Goal: Navigation & Orientation: Find specific page/section

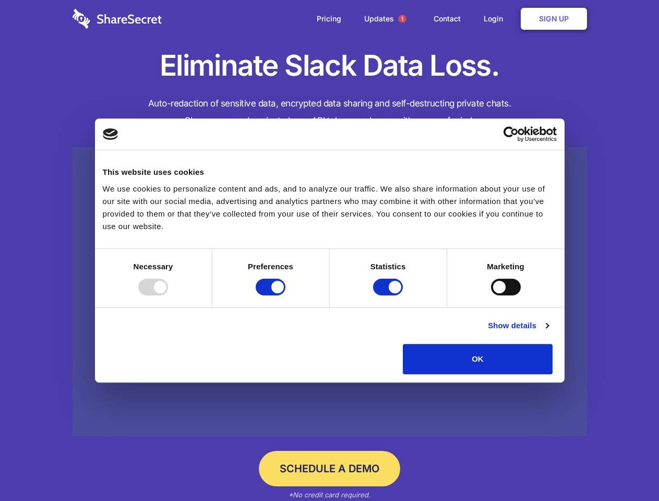
click at [168, 295] on div at bounding box center [153, 287] width 30 height 17
click at [285, 295] on input "Preferences" at bounding box center [271, 287] width 30 height 17
checkbox input "false"
click at [389, 295] on input "Statistics" at bounding box center [388, 287] width 30 height 17
checkbox input "false"
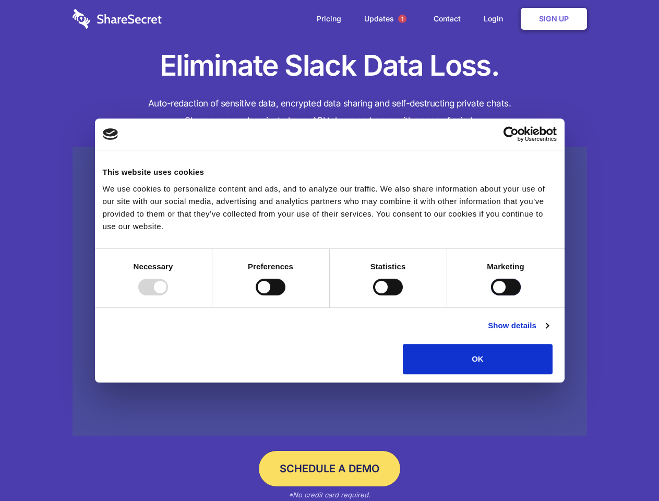
click at [491, 295] on input "Marketing" at bounding box center [506, 287] width 30 height 17
checkbox input "true"
click at [548, 332] on link "Show details" at bounding box center [518, 325] width 61 height 13
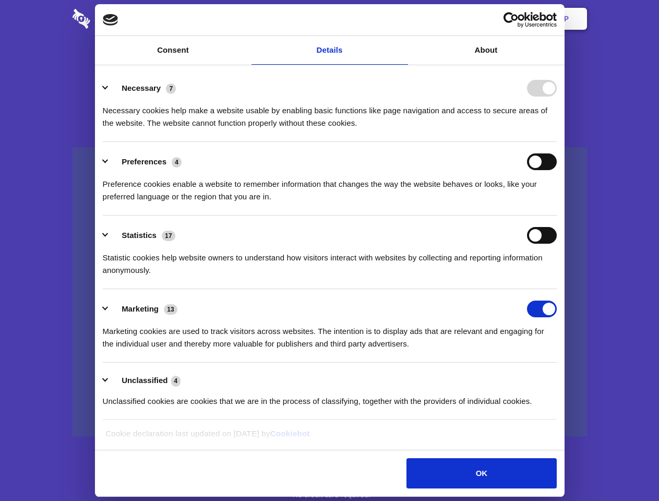
click at [557, 142] on li "Necessary 7 Necessary cookies help make a website usable by enabling basic func…" at bounding box center [330, 105] width 454 height 74
click at [402, 19] on span "1" at bounding box center [402, 19] width 8 height 8
